Goal: Transaction & Acquisition: Obtain resource

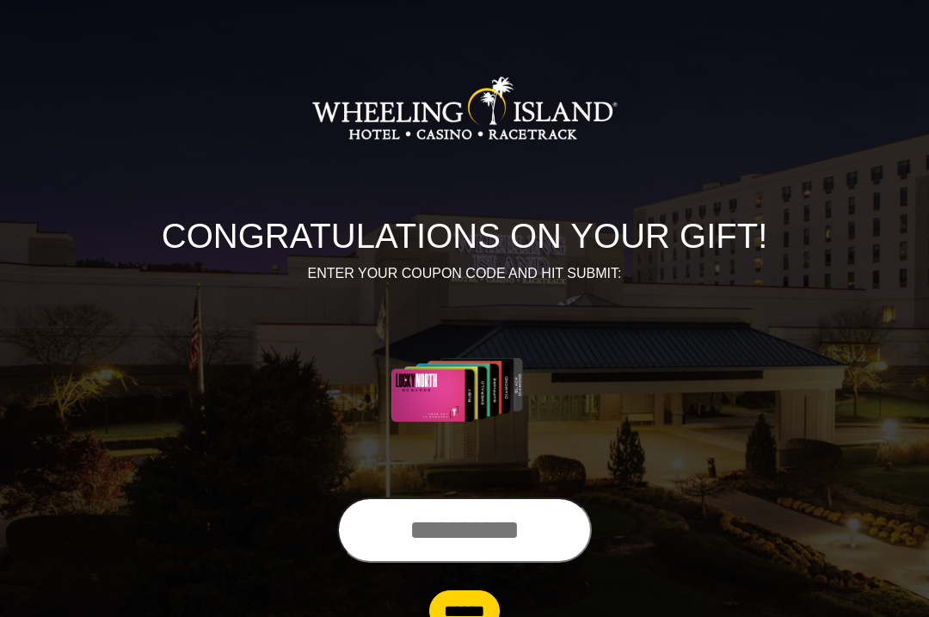
click at [499, 537] on input "text" at bounding box center [464, 529] width 255 height 65
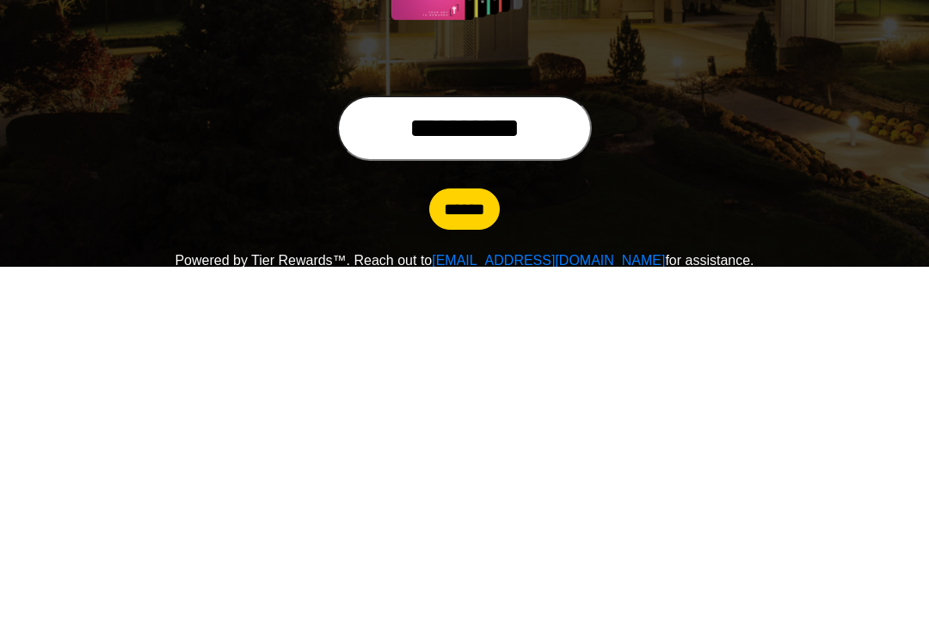
type input "**********"
click at [480, 539] on input "******" at bounding box center [464, 559] width 71 height 41
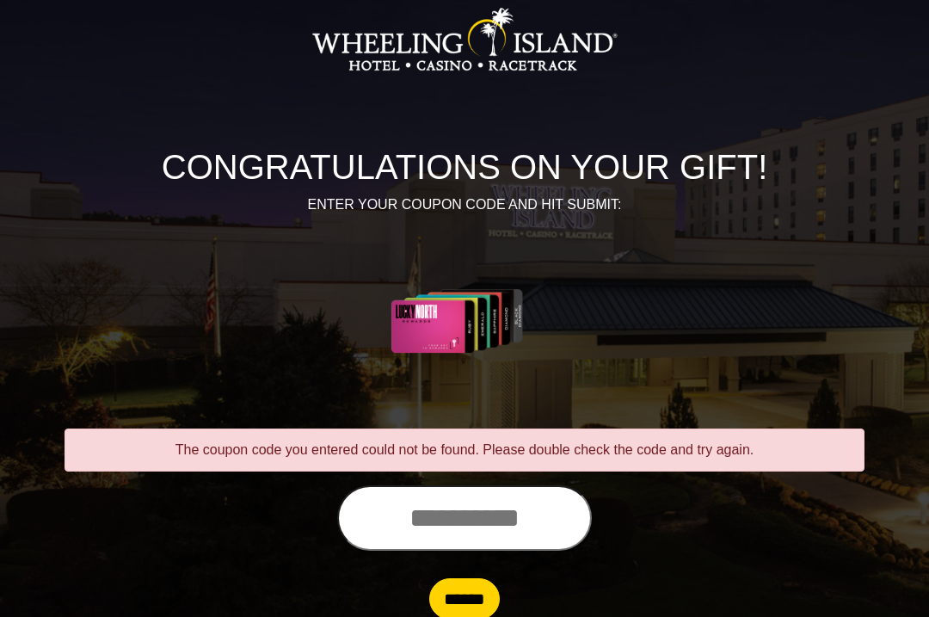
scroll to position [90, 0]
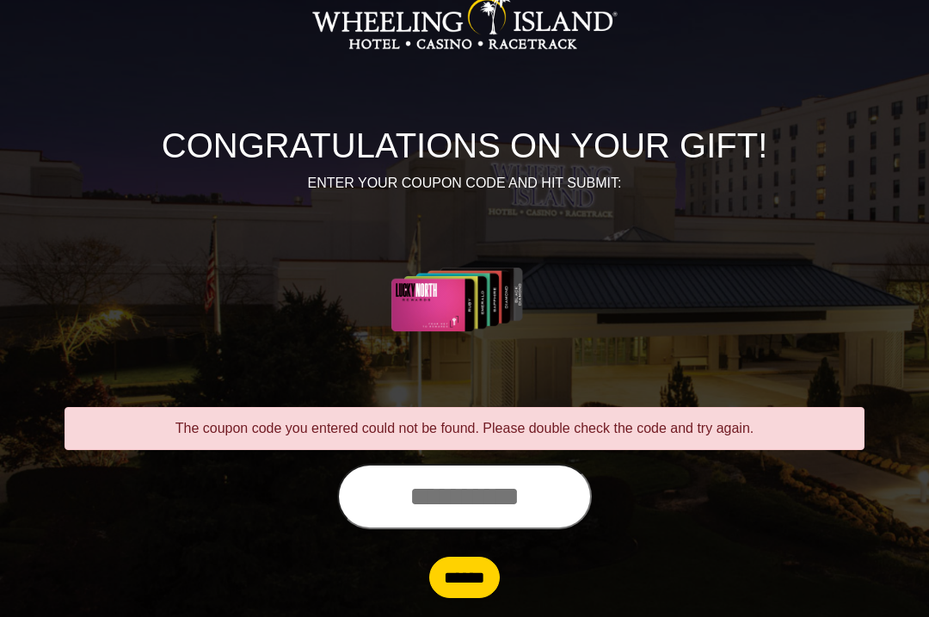
click at [468, 500] on input "text" at bounding box center [464, 496] width 255 height 65
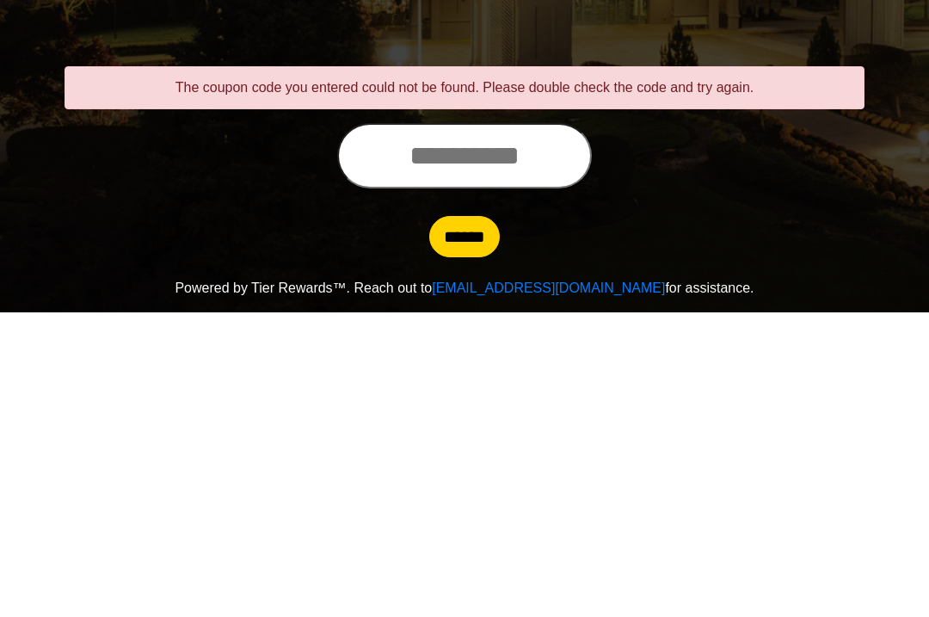
click at [512, 427] on input "text" at bounding box center [464, 459] width 255 height 65
type input "**********"
click at [467, 520] on input "******" at bounding box center [464, 540] width 71 height 41
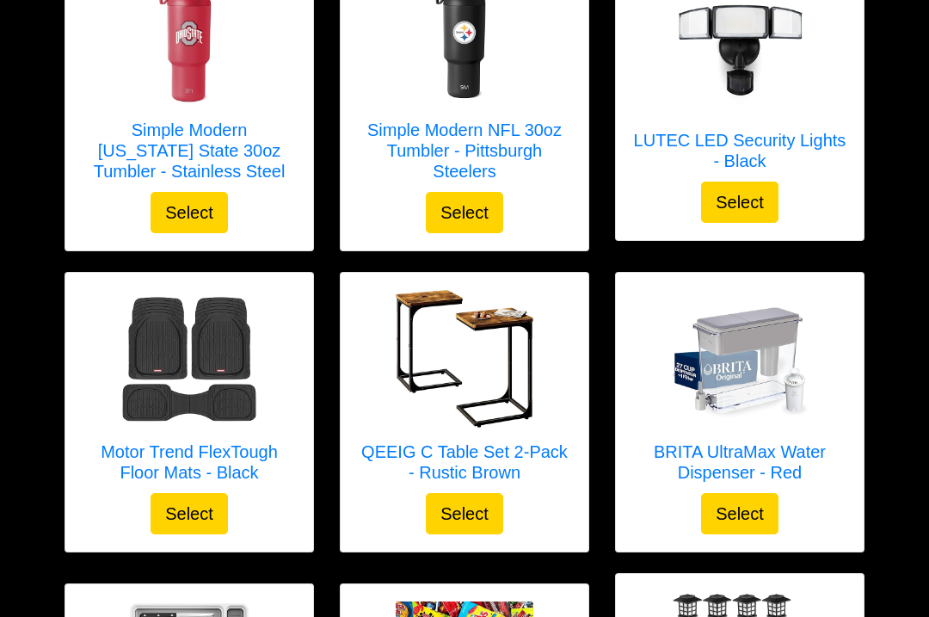
scroll to position [654, 0]
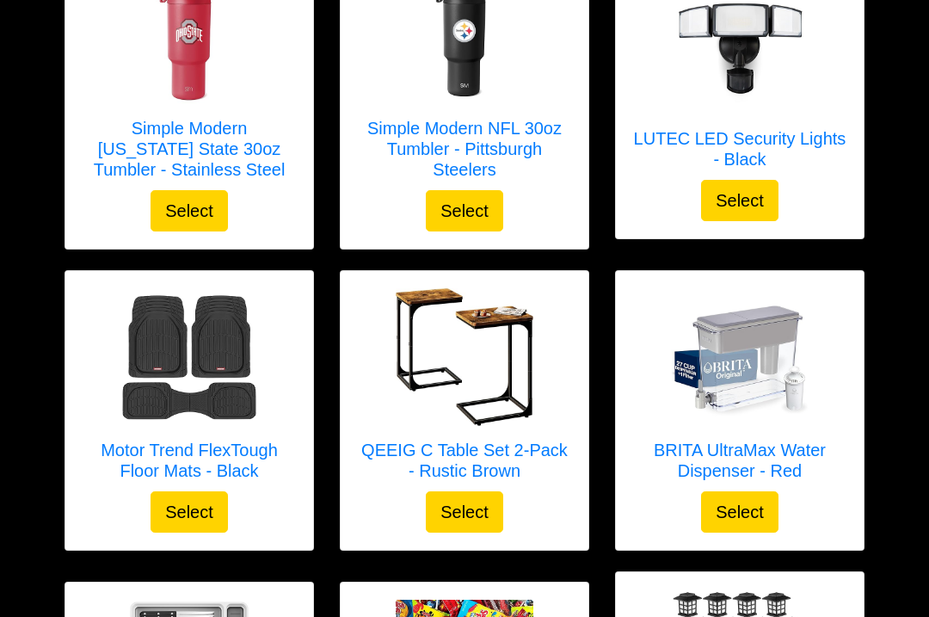
click at [870, 495] on div "BRITA UltraMax Water Dispenser - Red Select" at bounding box center [739, 411] width 275 height 280
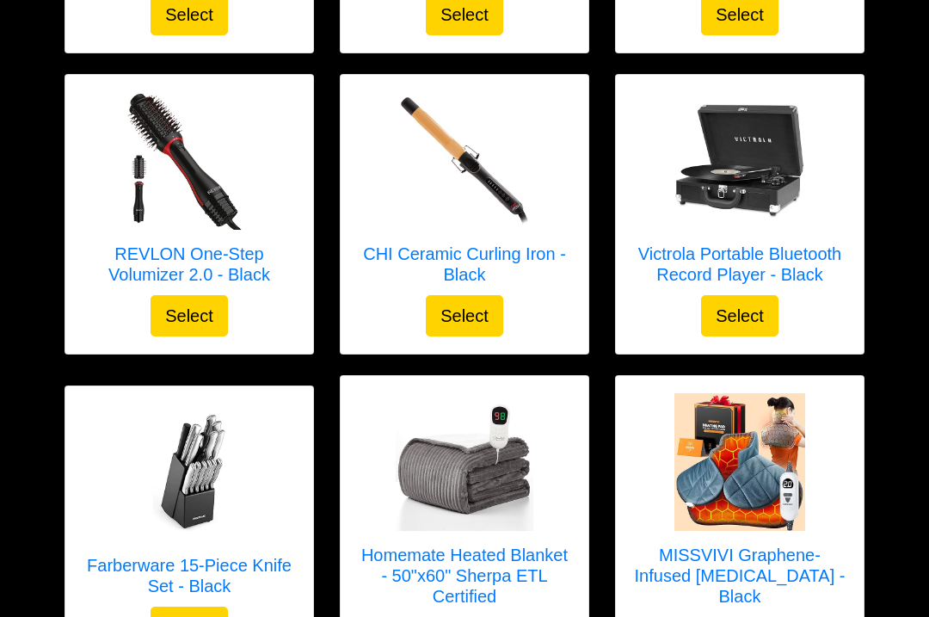
scroll to position [1797, 0]
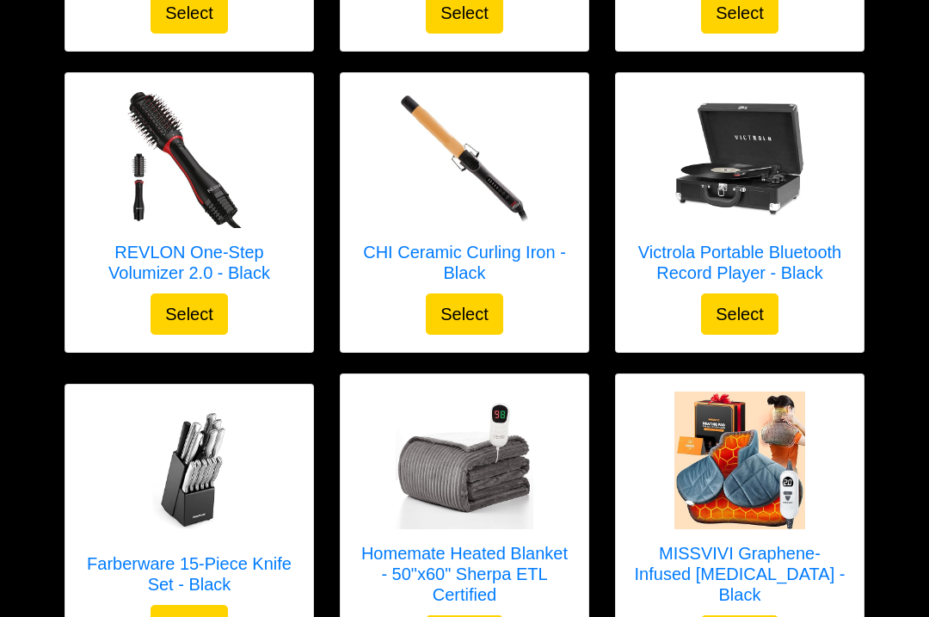
click at [871, 607] on div "MISSVIVI Graphene-Infused [MEDICAL_DATA] - Black Select" at bounding box center [739, 523] width 275 height 301
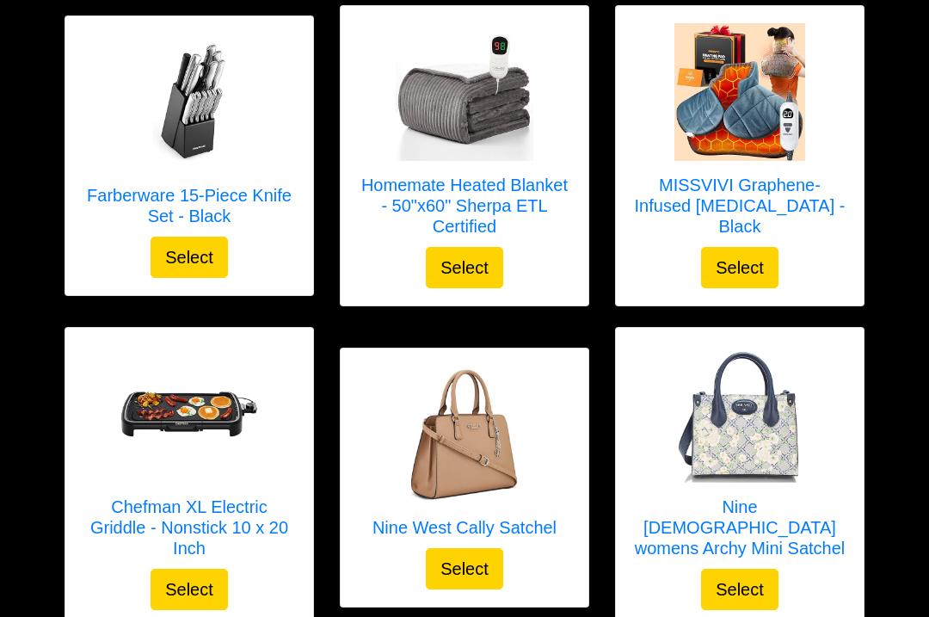
scroll to position [2166, 0]
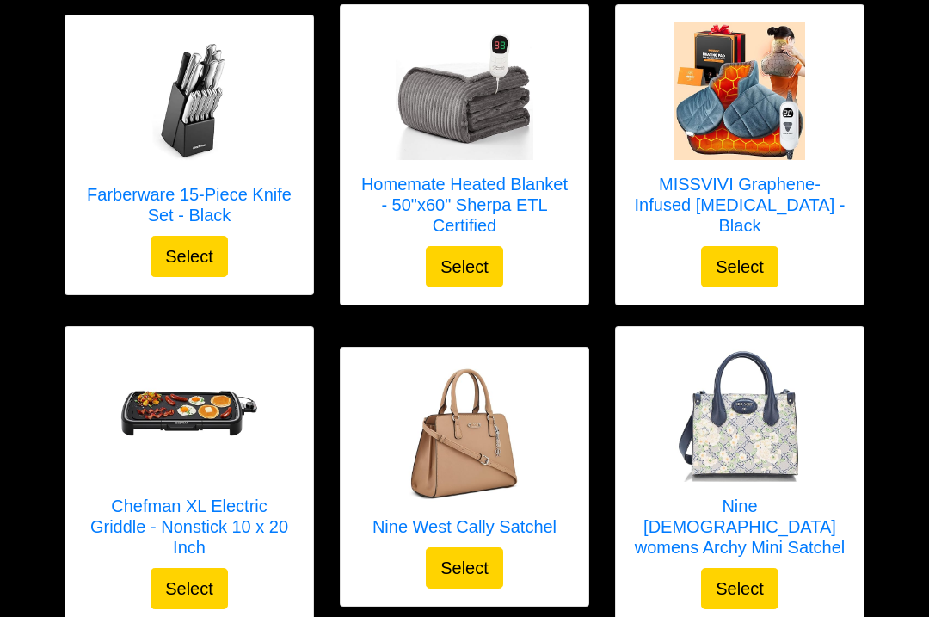
click at [876, 556] on div "Nine [DEMOGRAPHIC_DATA] womens Archy Mini Satchel Select" at bounding box center [739, 476] width 275 height 301
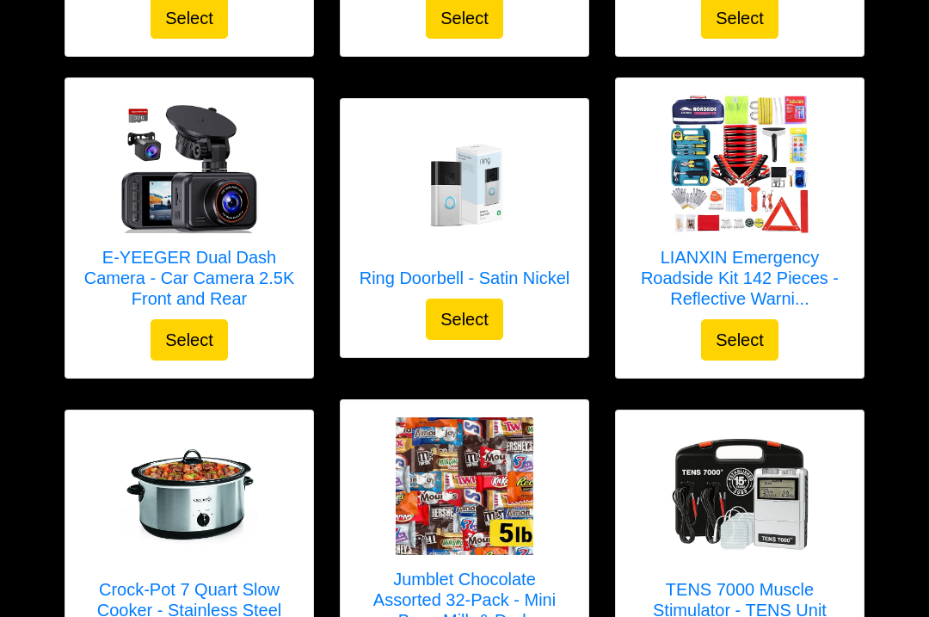
scroll to position [3064, 0]
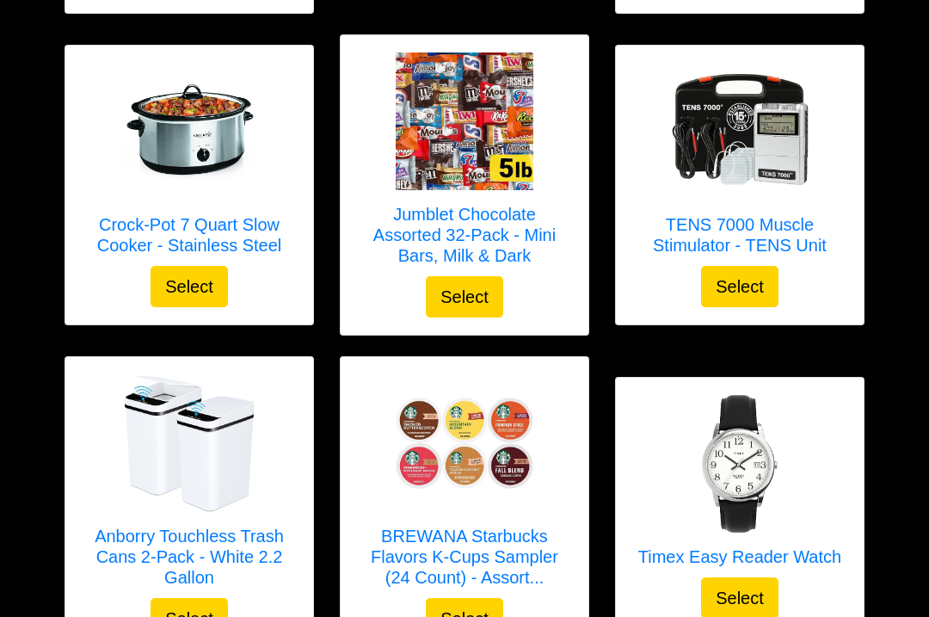
scroll to position [3425, 0]
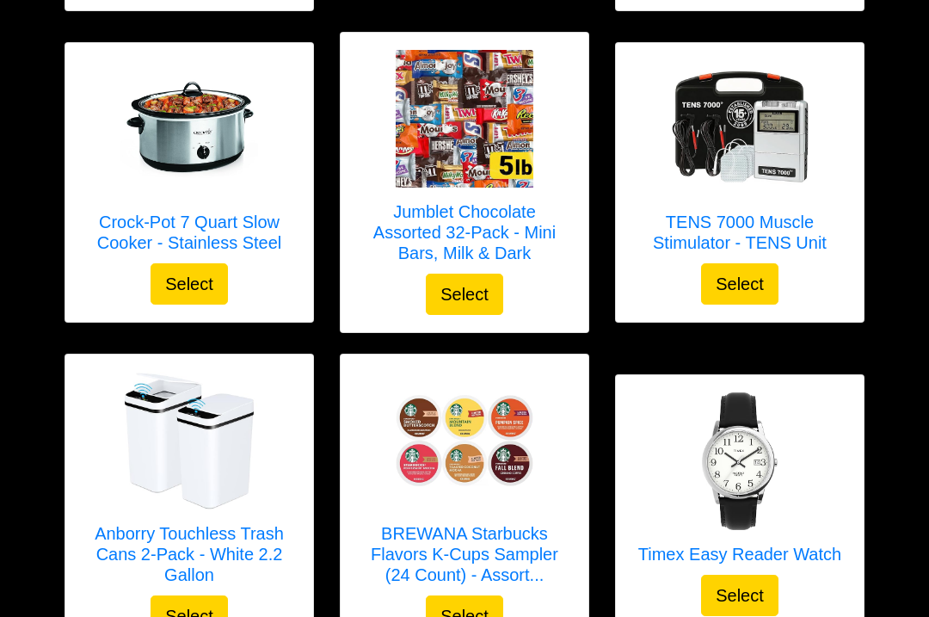
click at [222, 428] on img at bounding box center [189, 441] width 138 height 138
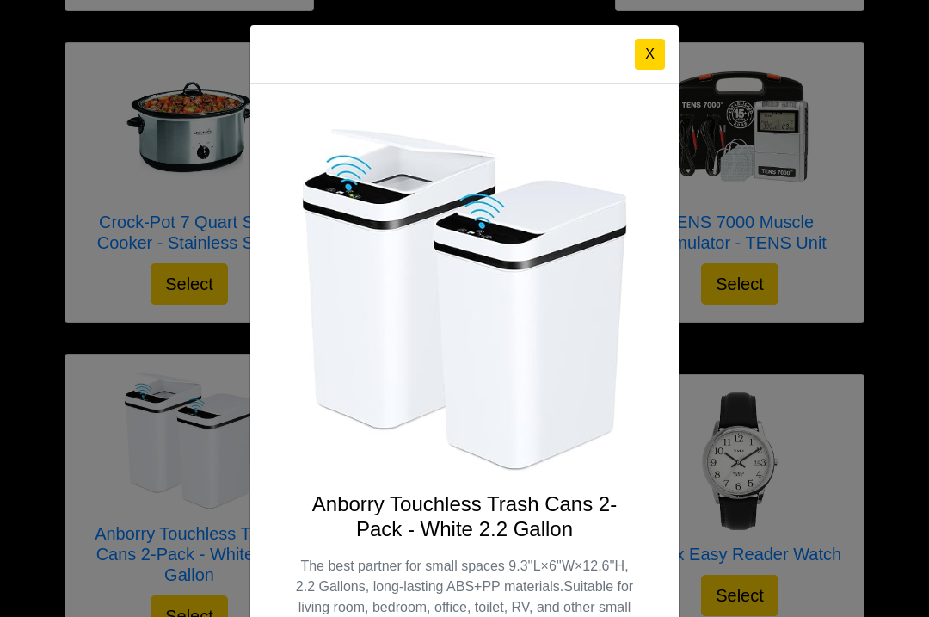
scroll to position [0, 0]
click at [661, 46] on button "X" at bounding box center [650, 54] width 30 height 31
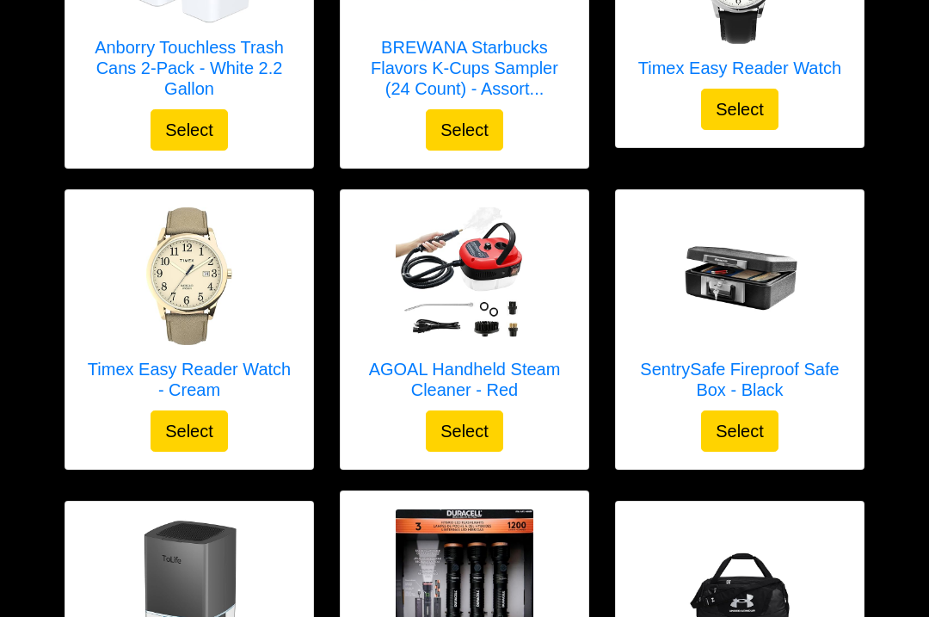
scroll to position [3912, 0]
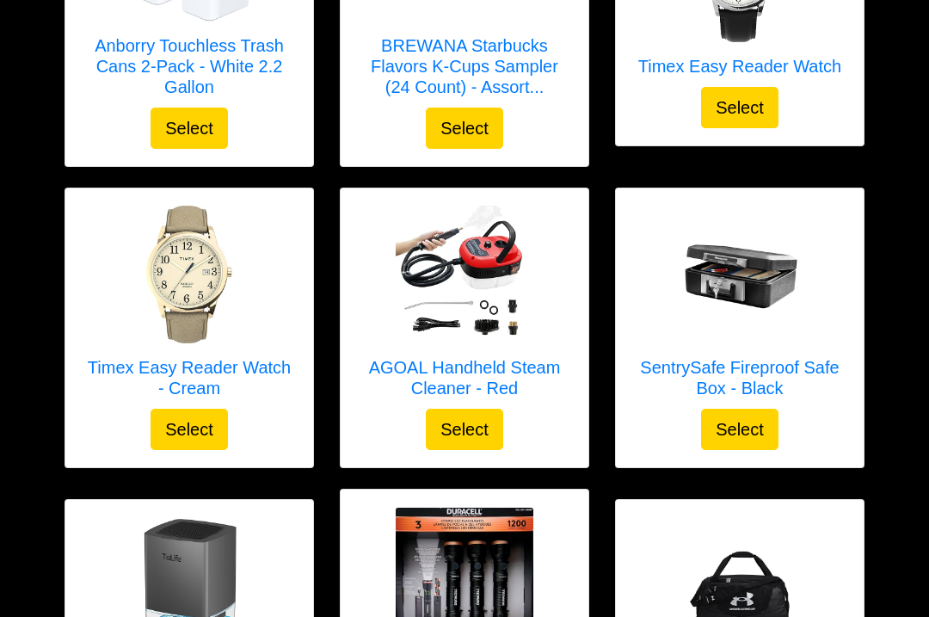
click at [782, 369] on h5 "SentrySafe Fireproof Safe Box - Black" at bounding box center [739, 378] width 213 height 41
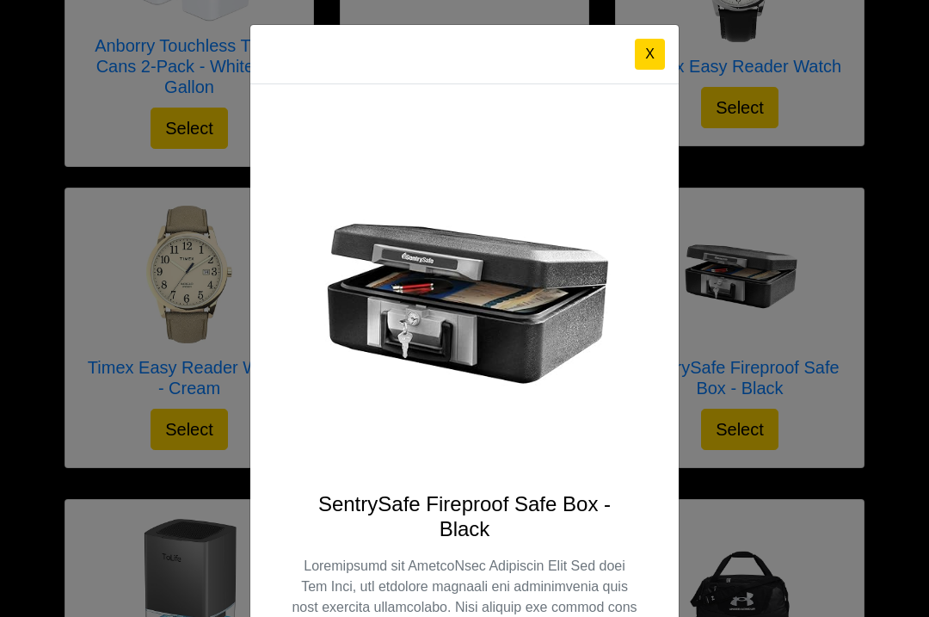
scroll to position [0, 0]
click at [659, 49] on button "X" at bounding box center [650, 54] width 30 height 31
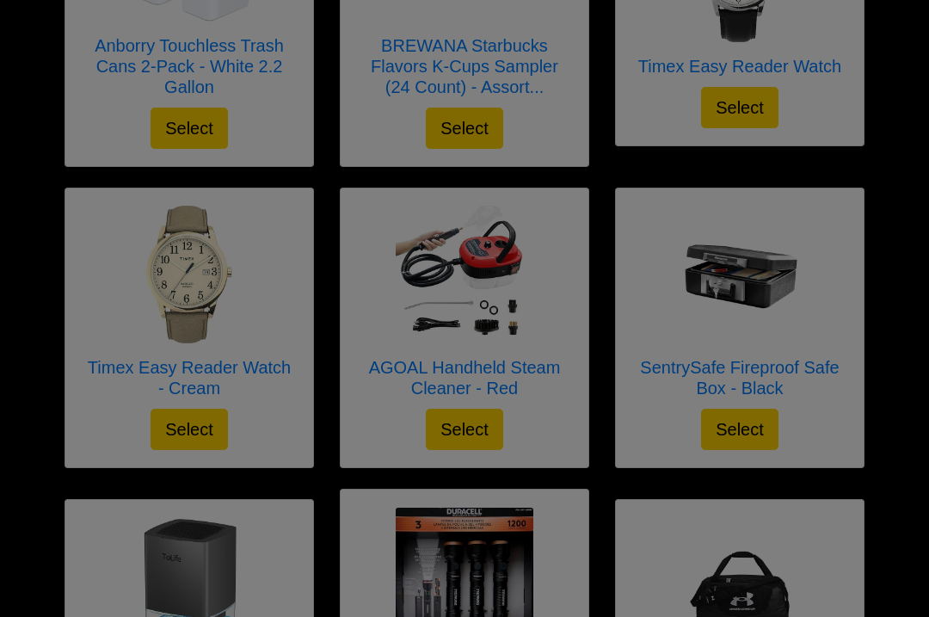
click at [673, 36] on div "X" at bounding box center [464, 11] width 428 height 59
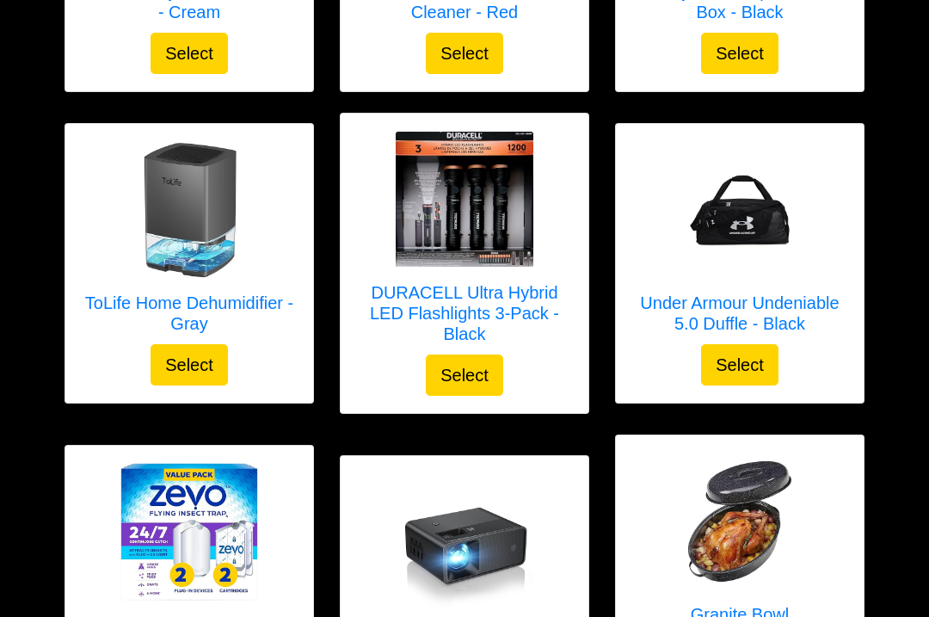
scroll to position [4290, 0]
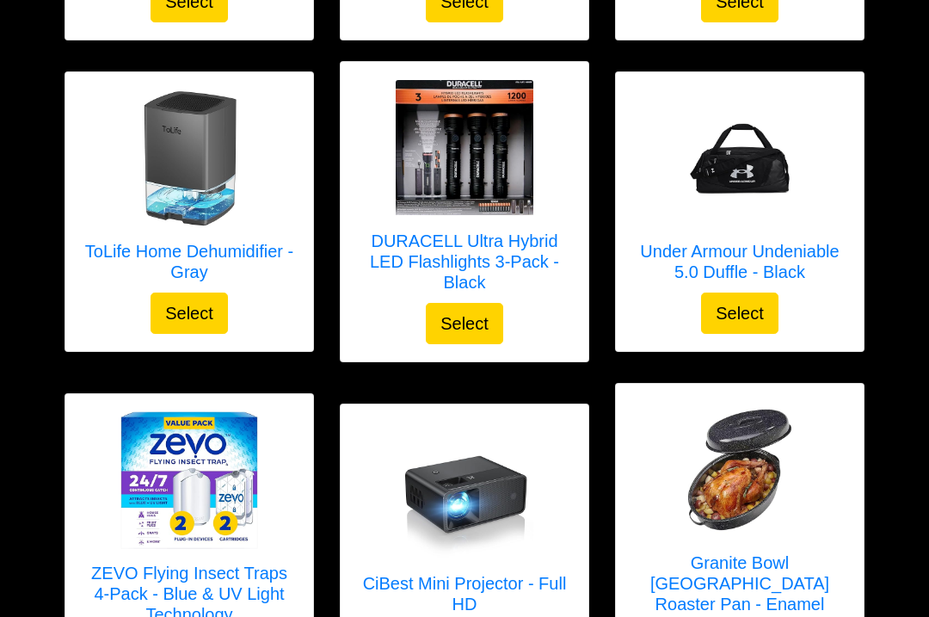
scroll to position [4345, 0]
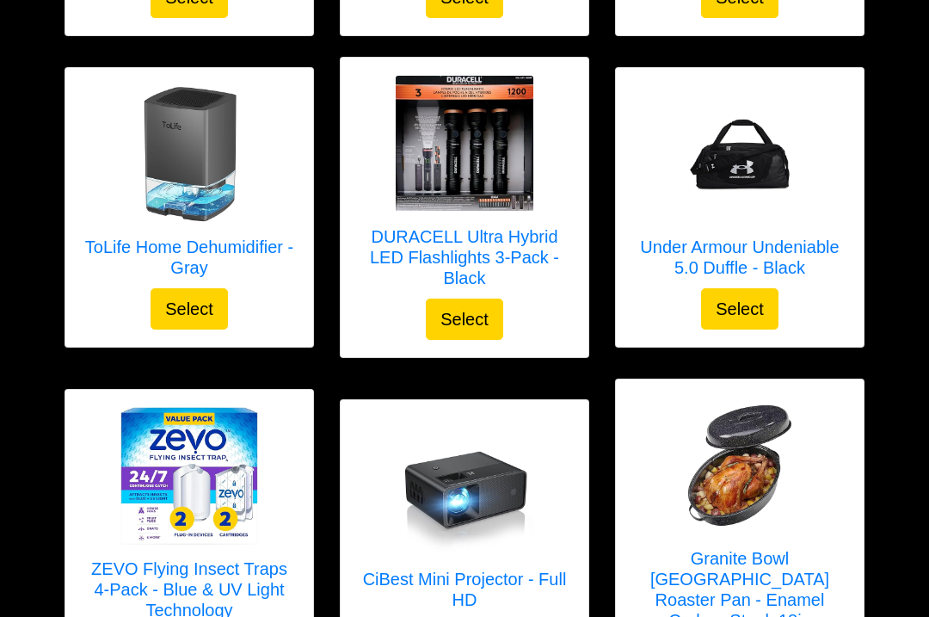
click at [876, 581] on div "Granite Bowl [GEOGRAPHIC_DATA] Roaster Pan - Enamel Carbon Steel, 18in Select" at bounding box center [739, 539] width 275 height 322
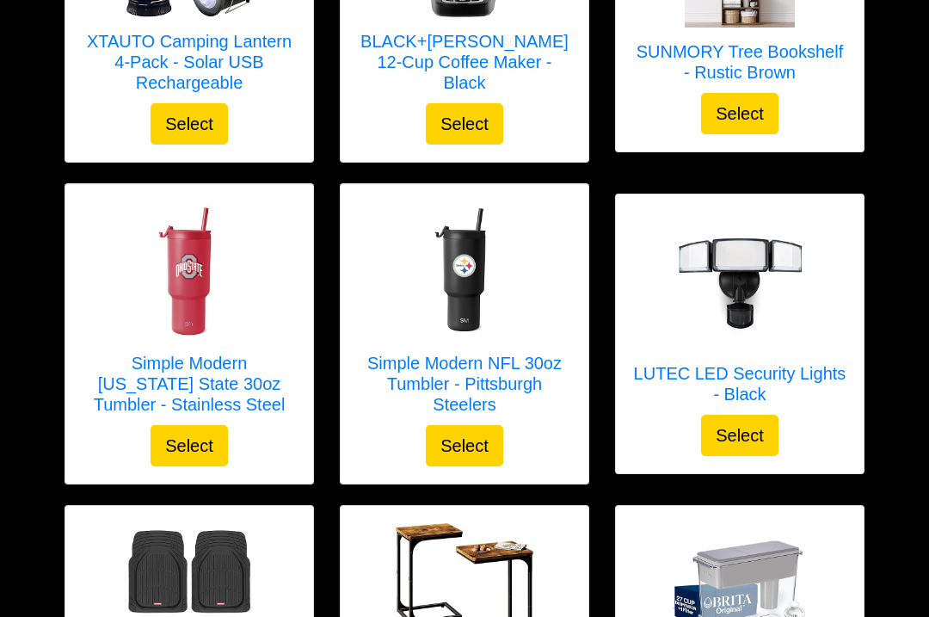
scroll to position [420, 0]
click at [794, 338] on img at bounding box center [740, 281] width 138 height 138
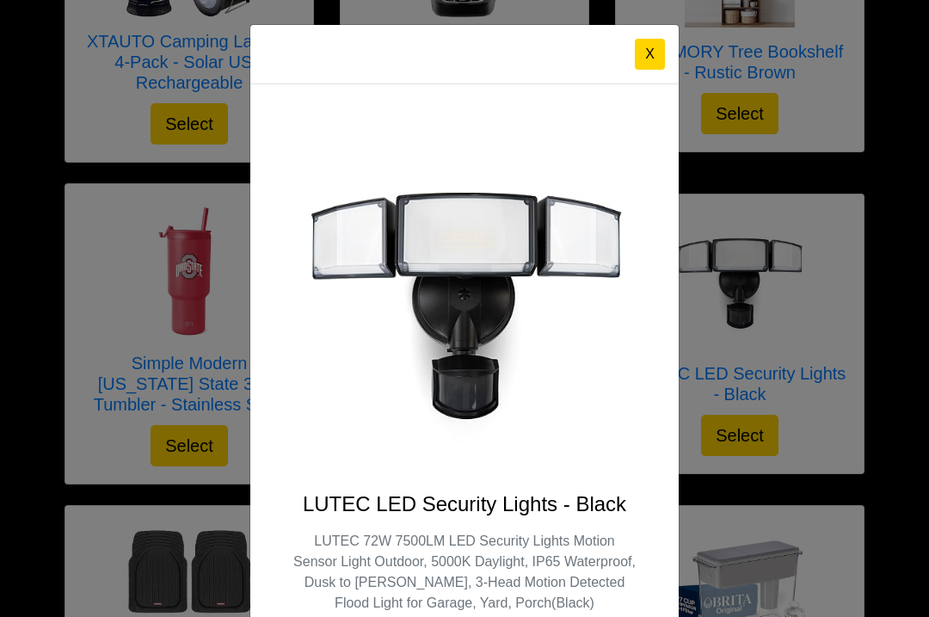
click at [702, 422] on div "X LUTEC LED Security Lights - Black LUTEC 72W 7500LM LED Security Lights Motion…" at bounding box center [464, 308] width 929 height 617
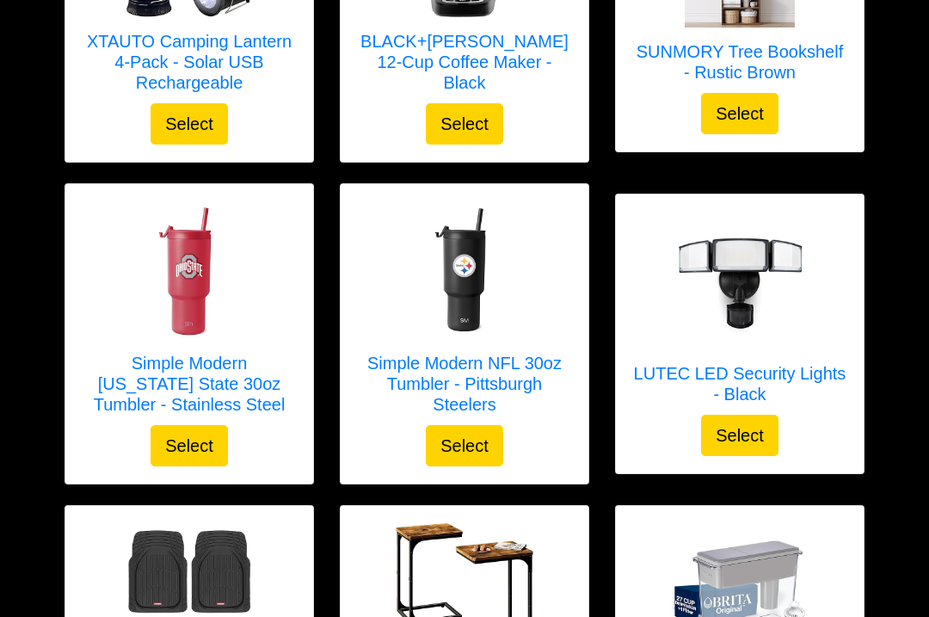
click at [770, 328] on img at bounding box center [740, 281] width 138 height 138
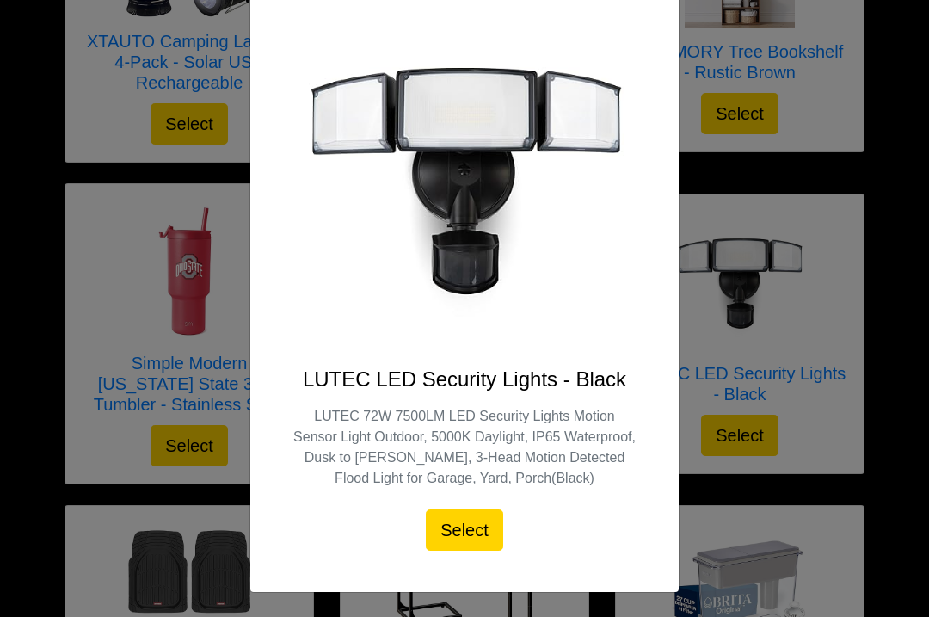
scroll to position [124, 0]
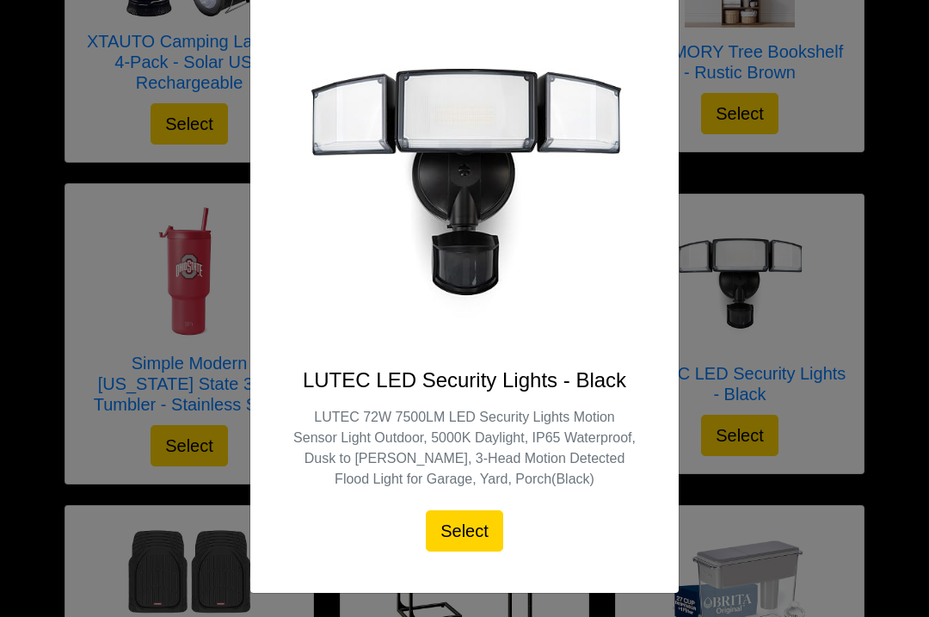
click at [806, 327] on div "X LUTEC LED Security Lights - Black LUTEC 72W 7500LM LED Security Lights Motion…" at bounding box center [464, 308] width 929 height 617
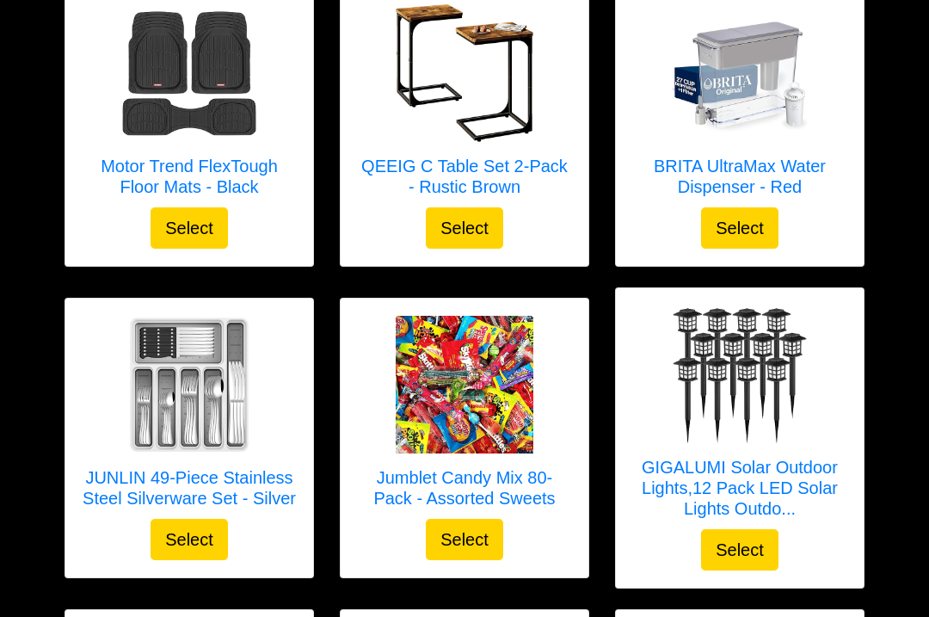
scroll to position [940, 0]
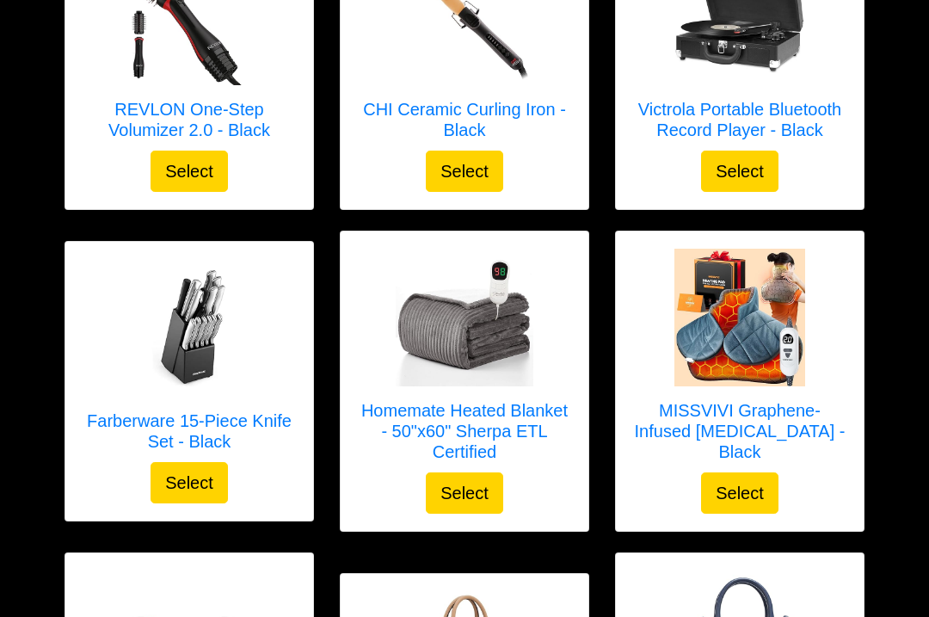
scroll to position [1940, 0]
click at [921, 218] on div "Select your gift! XTAUTO Camping Lantern 4-Pack - Solar USB Rechargeable Select…" at bounding box center [464, 613] width 929 height 5107
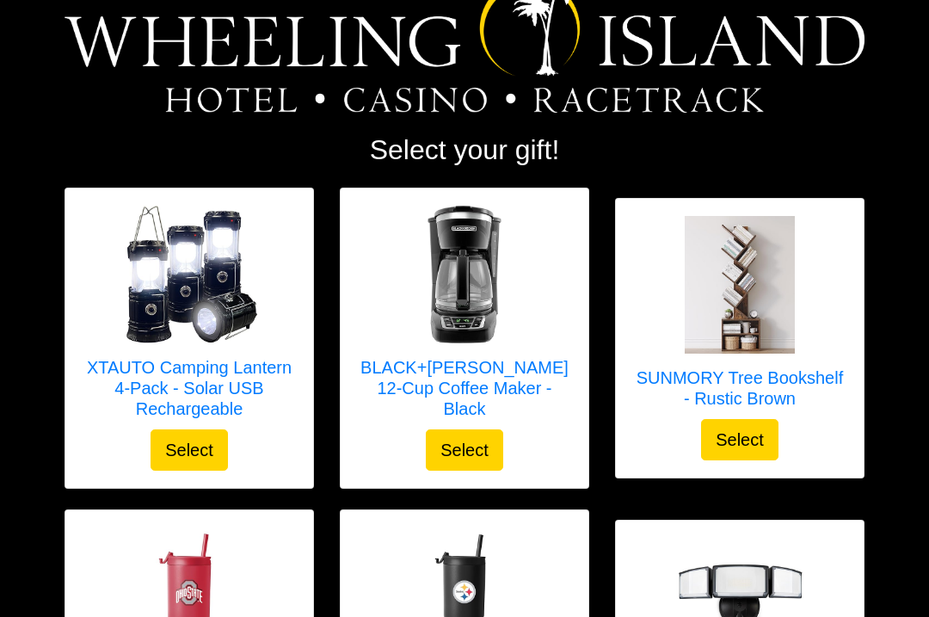
scroll to position [0, 0]
